Goal: Task Accomplishment & Management: Manage account settings

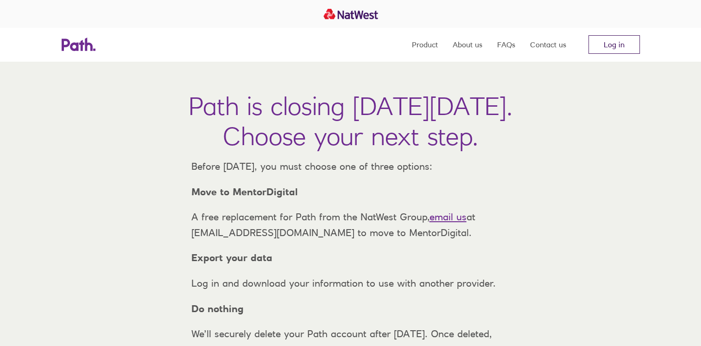
click at [627, 44] on link "Log in" at bounding box center [614, 44] width 51 height 19
click at [630, 47] on link "Log in" at bounding box center [614, 44] width 51 height 19
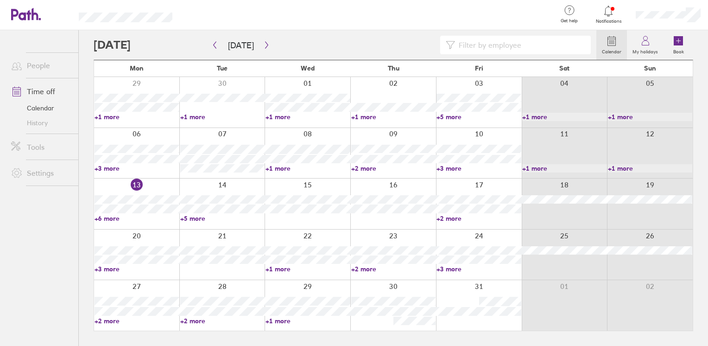
click at [102, 218] on link "+6 more" at bounding box center [137, 218] width 85 height 8
click at [440, 166] on link "+3 more" at bounding box center [479, 168] width 85 height 8
click at [113, 270] on link "+3 more" at bounding box center [137, 269] width 85 height 8
click at [114, 270] on link "+3 more" at bounding box center [137, 269] width 85 height 8
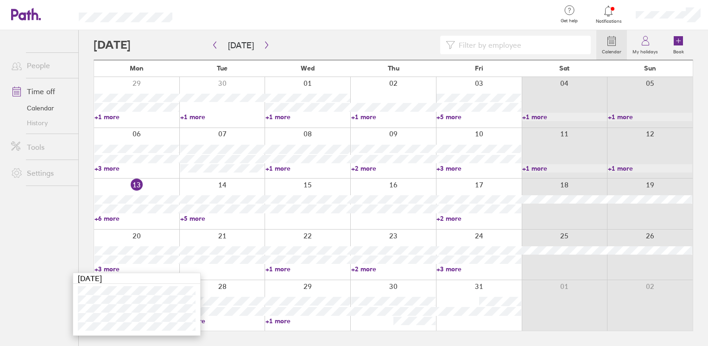
click at [101, 218] on link "+6 more" at bounding box center [137, 218] width 85 height 8
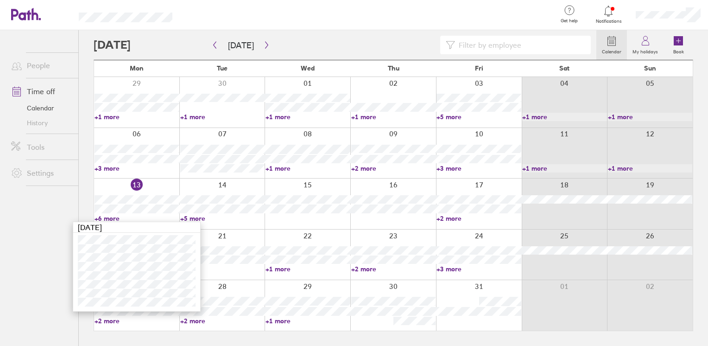
click at [190, 218] on link "+5 more" at bounding box center [222, 218] width 85 height 8
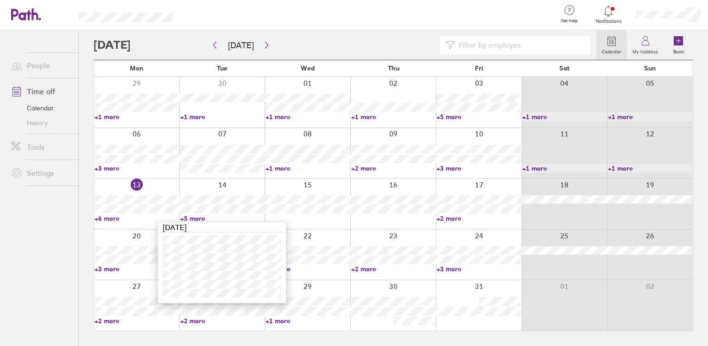
click at [444, 215] on link "+2 more" at bounding box center [479, 218] width 85 height 8
click at [115, 218] on link "+6 more" at bounding box center [137, 218] width 85 height 8
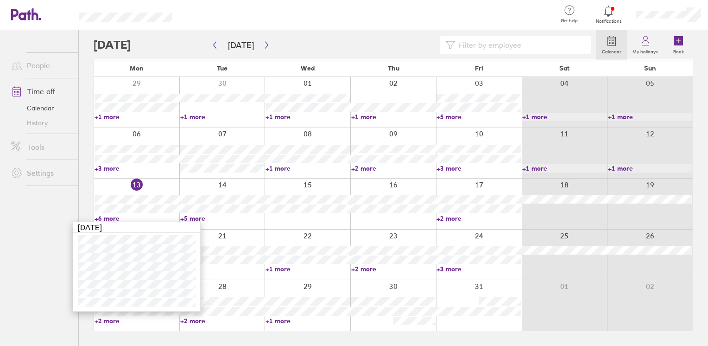
click at [20, 261] on ul "People Time off Calendar History Tools Settings" at bounding box center [39, 172] width 78 height 285
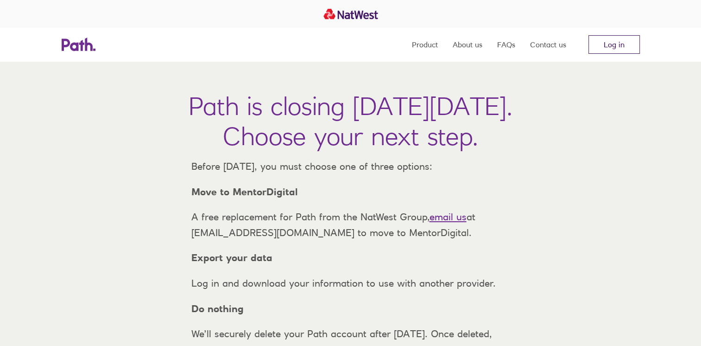
click at [596, 38] on link "Log in" at bounding box center [614, 44] width 51 height 19
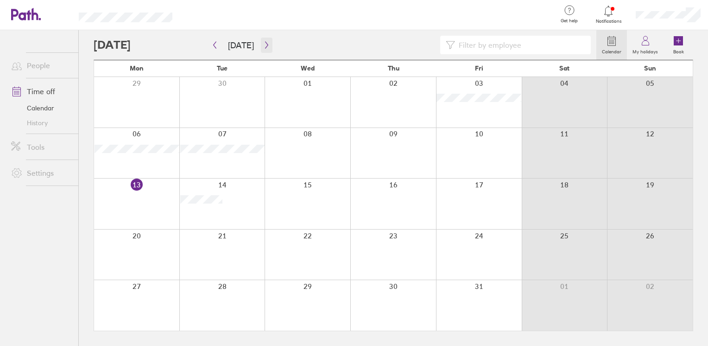
click at [261, 46] on button "button" at bounding box center [267, 45] width 12 height 15
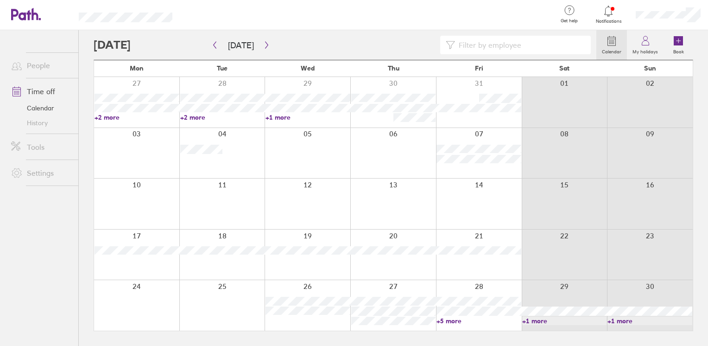
click at [446, 320] on link "+5 more" at bounding box center [479, 321] width 85 height 8
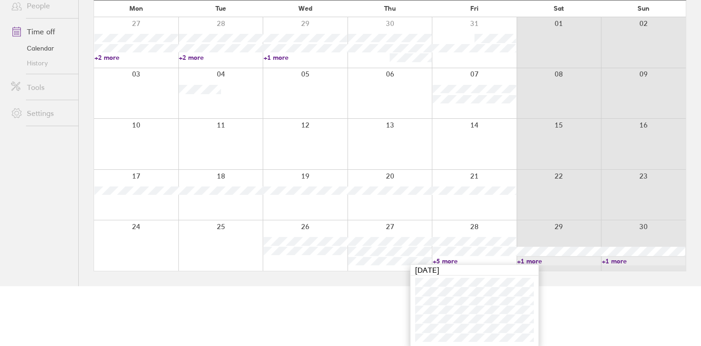
scroll to position [60, 0]
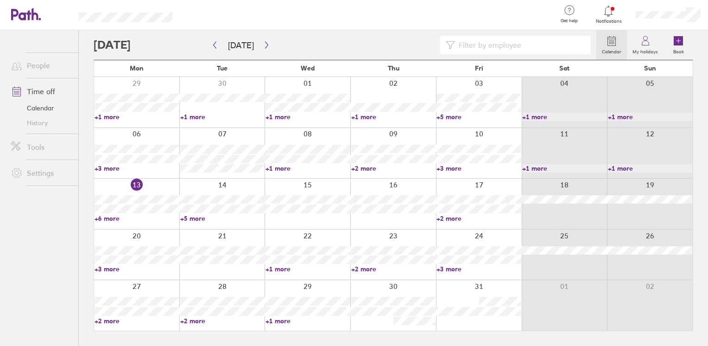
click at [447, 219] on link "+2 more" at bounding box center [479, 218] width 85 height 8
